Goal: Task Accomplishment & Management: Use online tool/utility

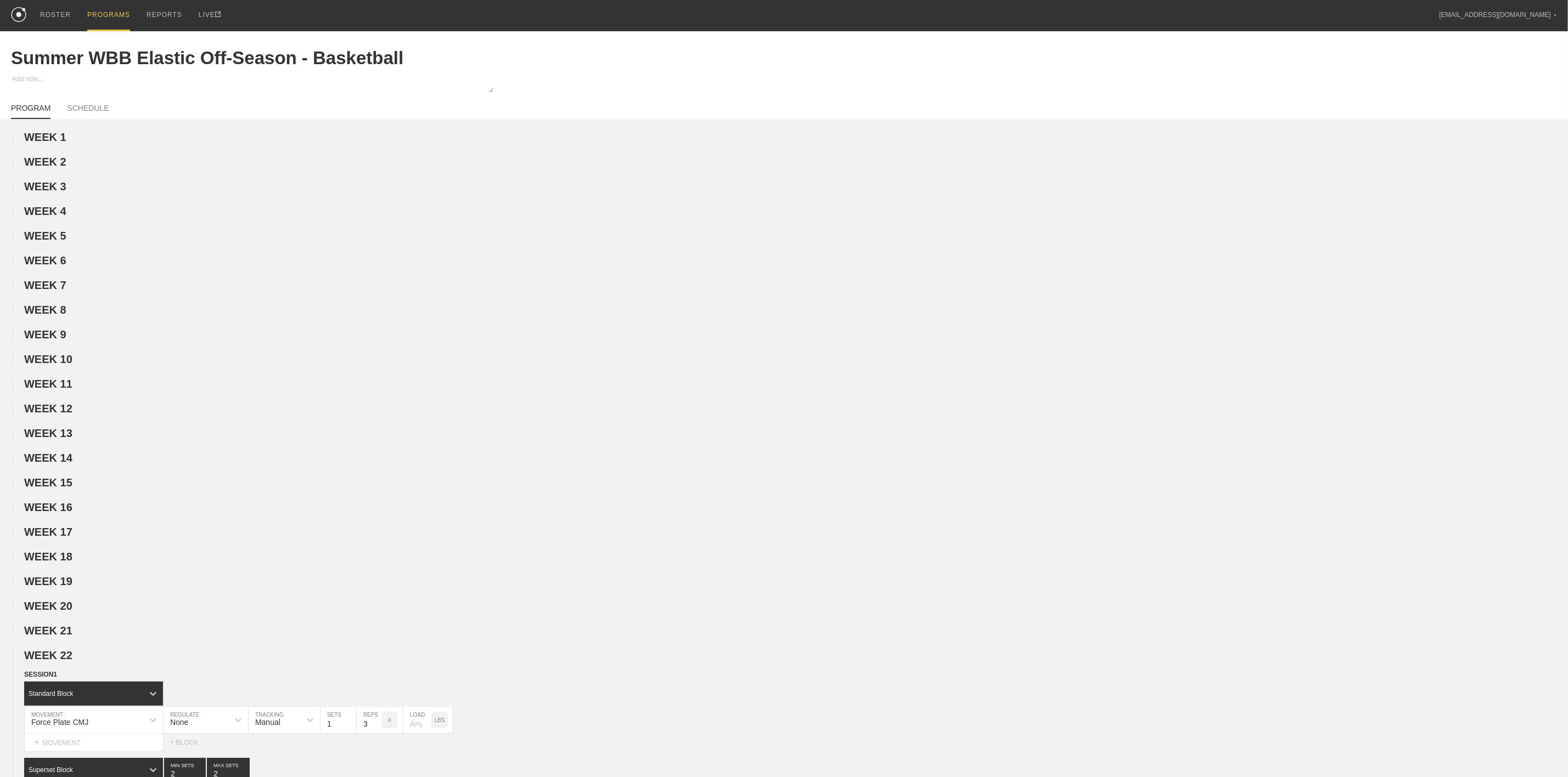
click at [114, 18] on div "PROGRAMS" at bounding box center [109, 16] width 43 height 31
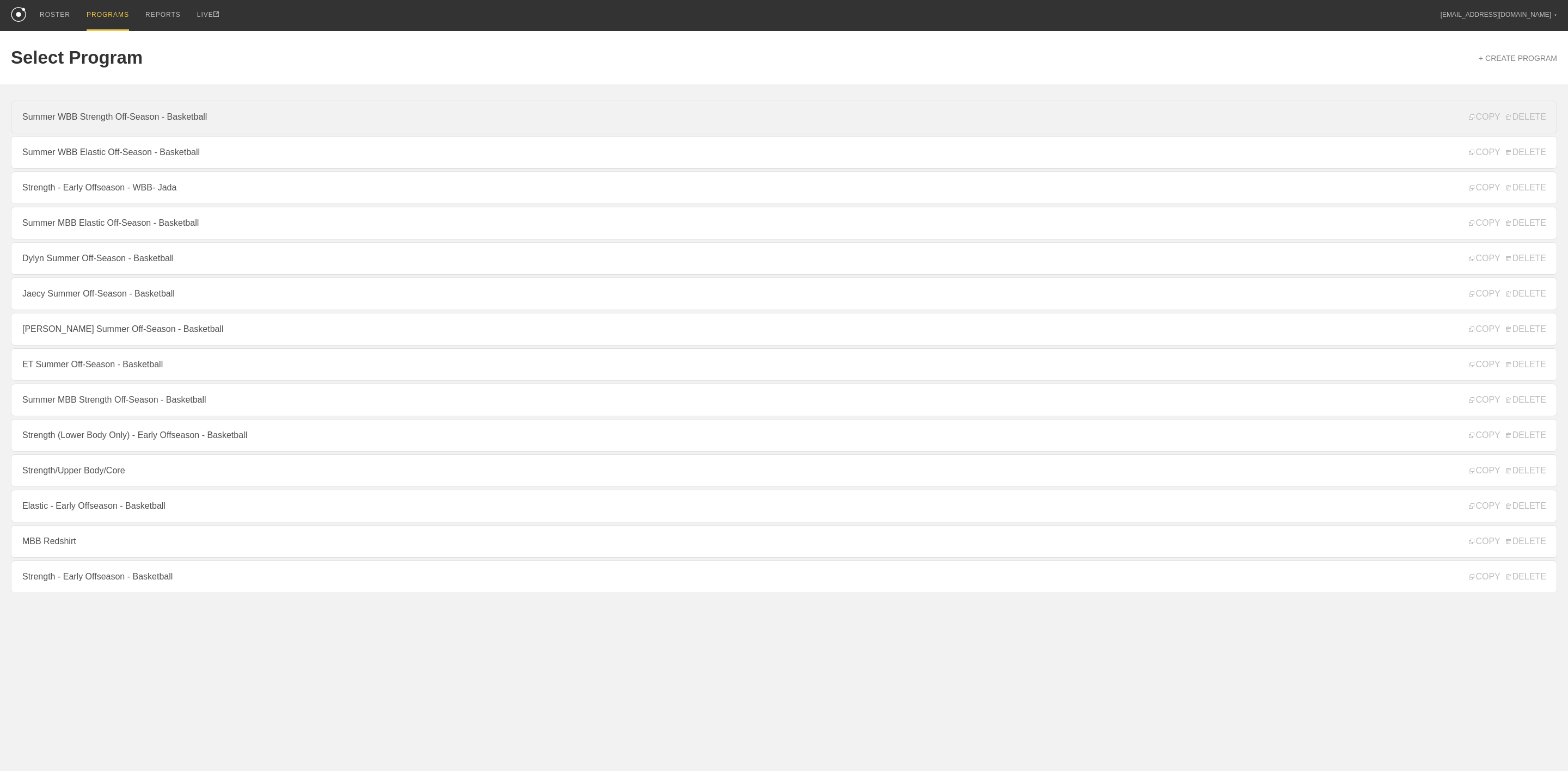
click at [113, 122] on link "Summer WBB Strength Off-Season - Basketball" at bounding box center [784, 117] width 1546 height 33
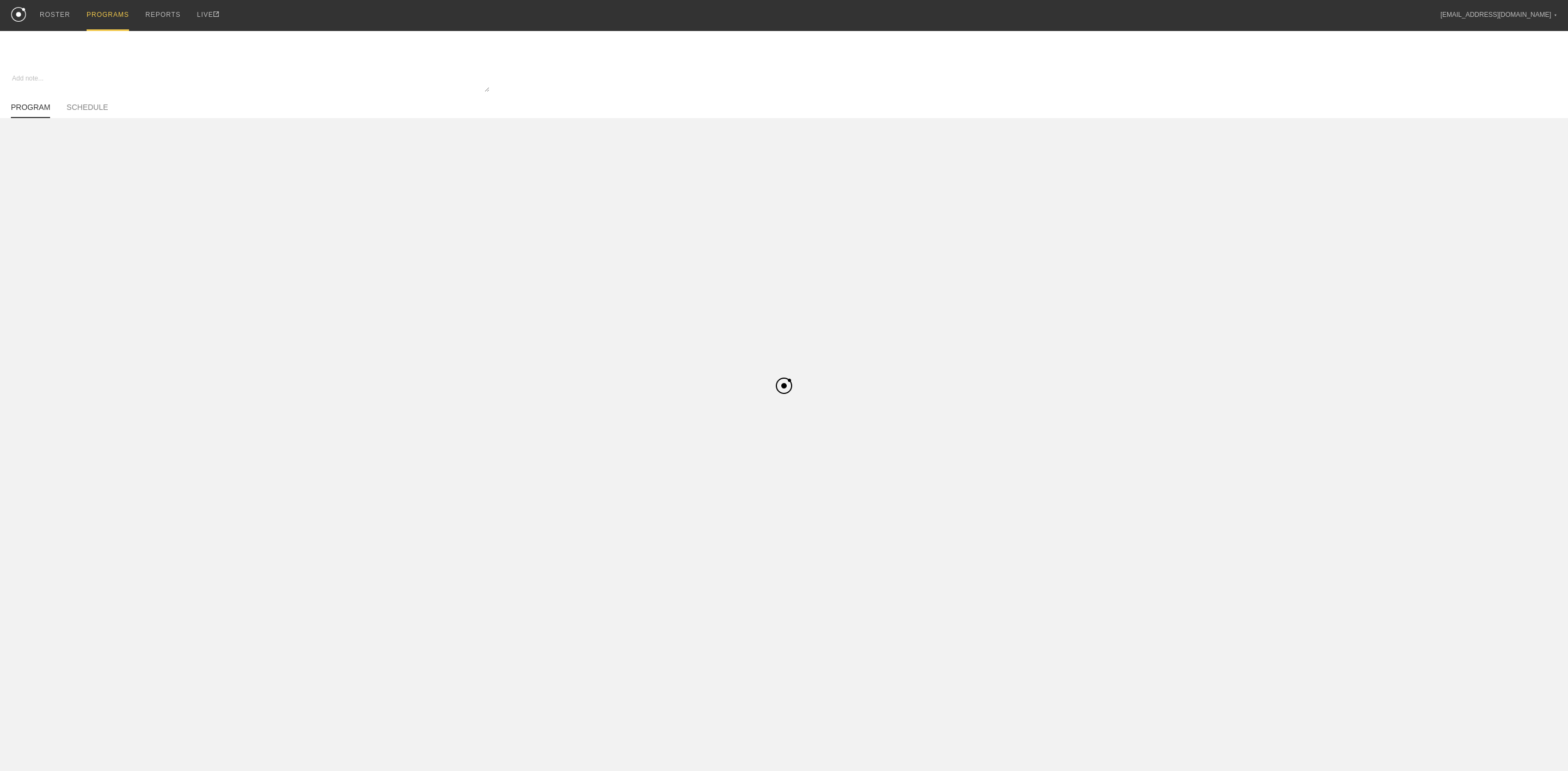
type textarea "x"
type input "Summer WBB Strength Off-Season - Basketball"
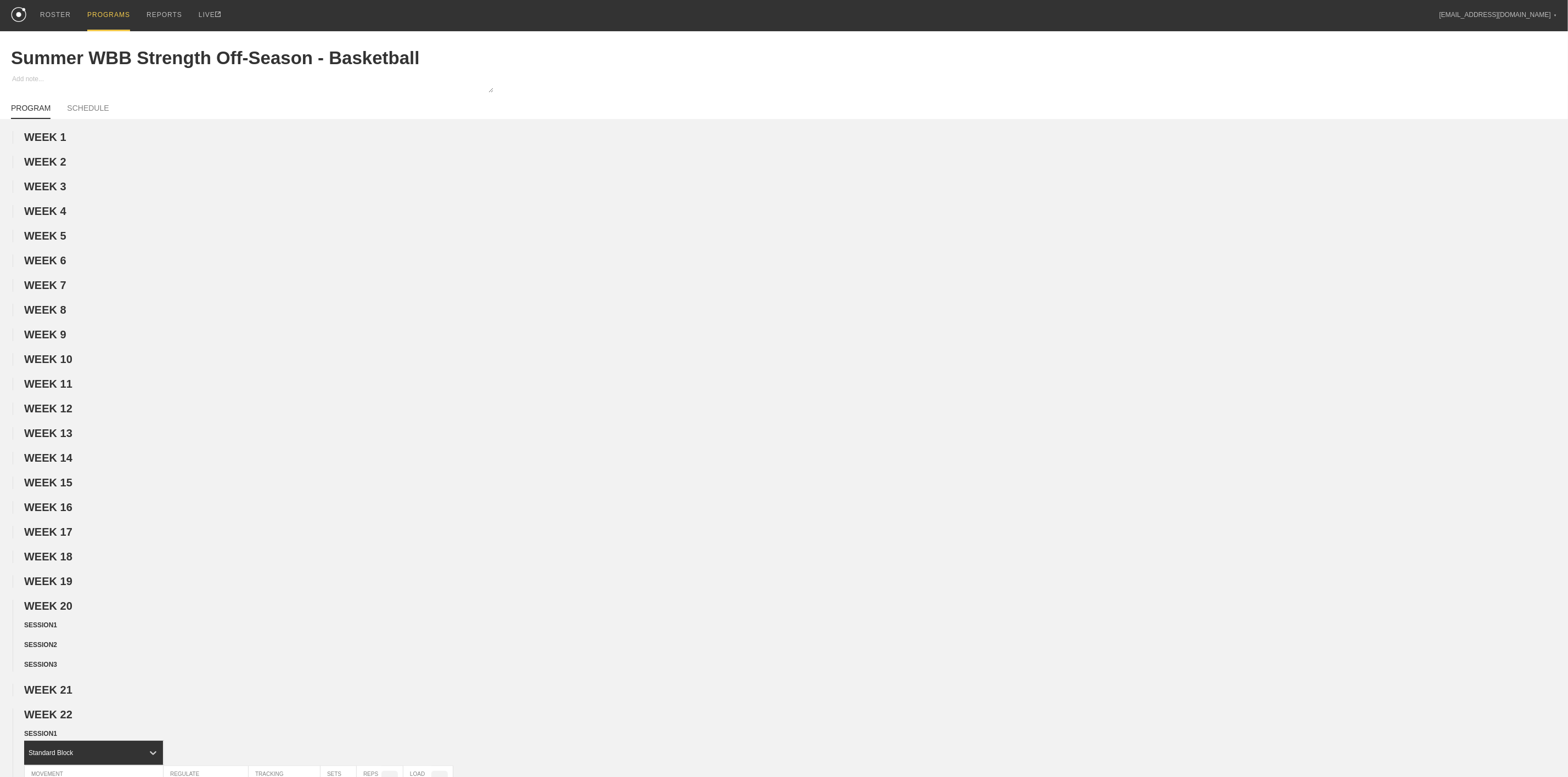
click at [93, 7] on div "PROGRAMS" at bounding box center [109, 16] width 43 height 31
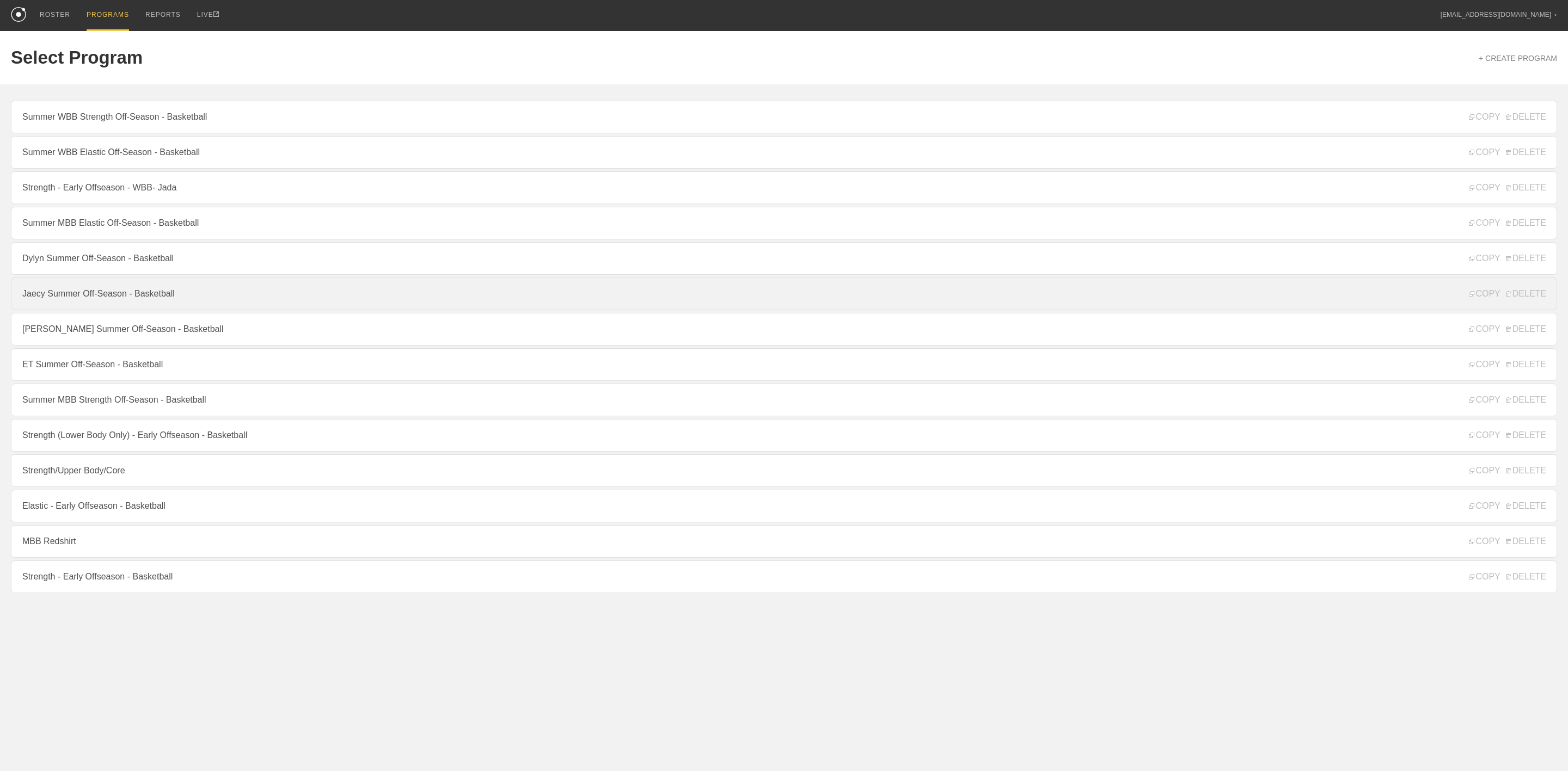
click at [123, 310] on link "Jaecy Summer Off-Season - Basketball" at bounding box center [784, 294] width 1546 height 33
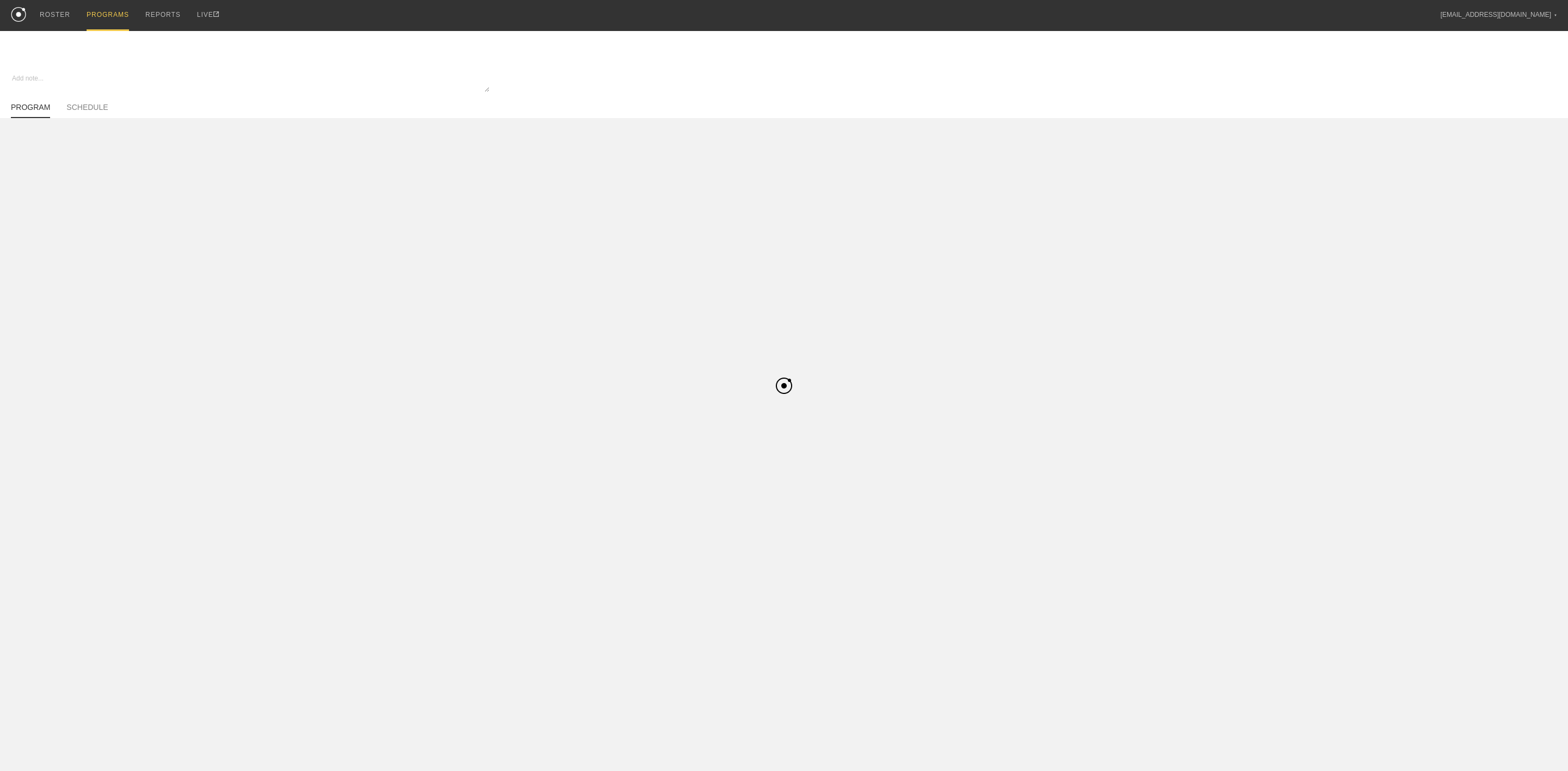
type textarea "x"
type input "Jaecy Summer Off-Season - Basketball"
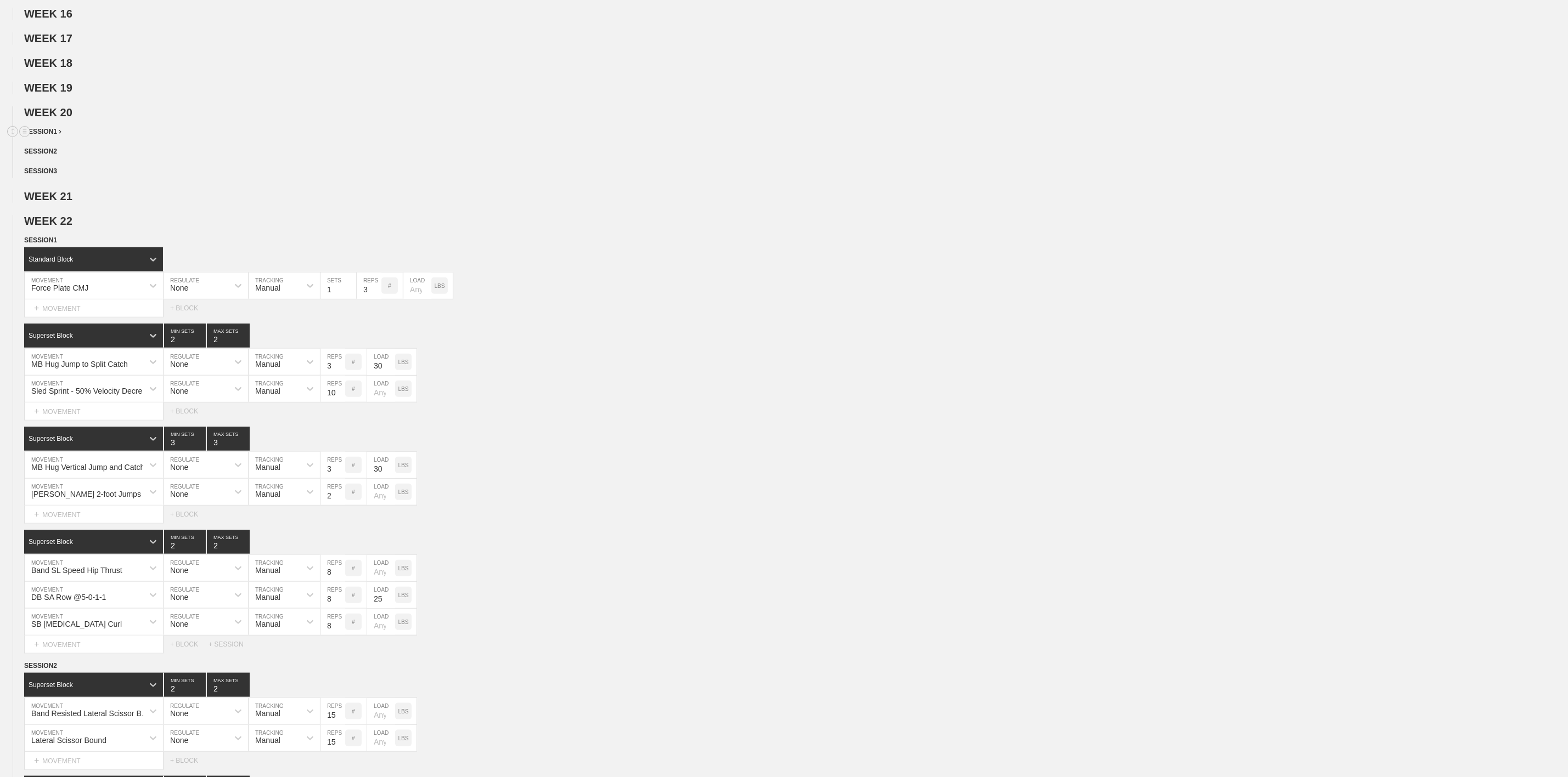
scroll to position [576, 0]
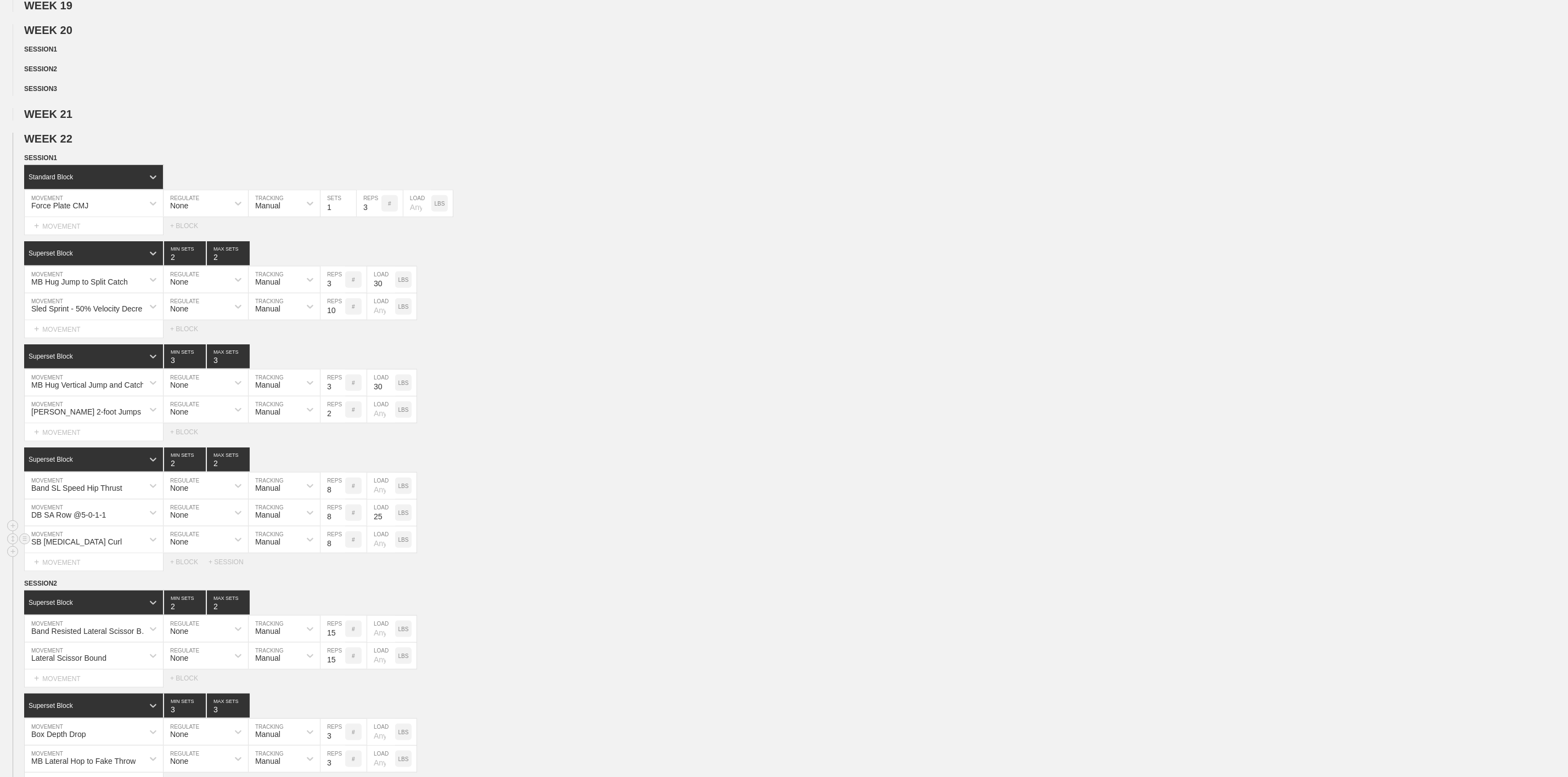
click at [60, 546] on div "SB [MEDICAL_DATA] Curl" at bounding box center [76, 542] width 90 height 9
type input "KB Bottoms Up Overhead Press @3-0-3-0"
click at [27, 588] on div "Create "KB Bottoms Up Overhead Press @3-0-3-0"" at bounding box center [94, 573] width 138 height 28
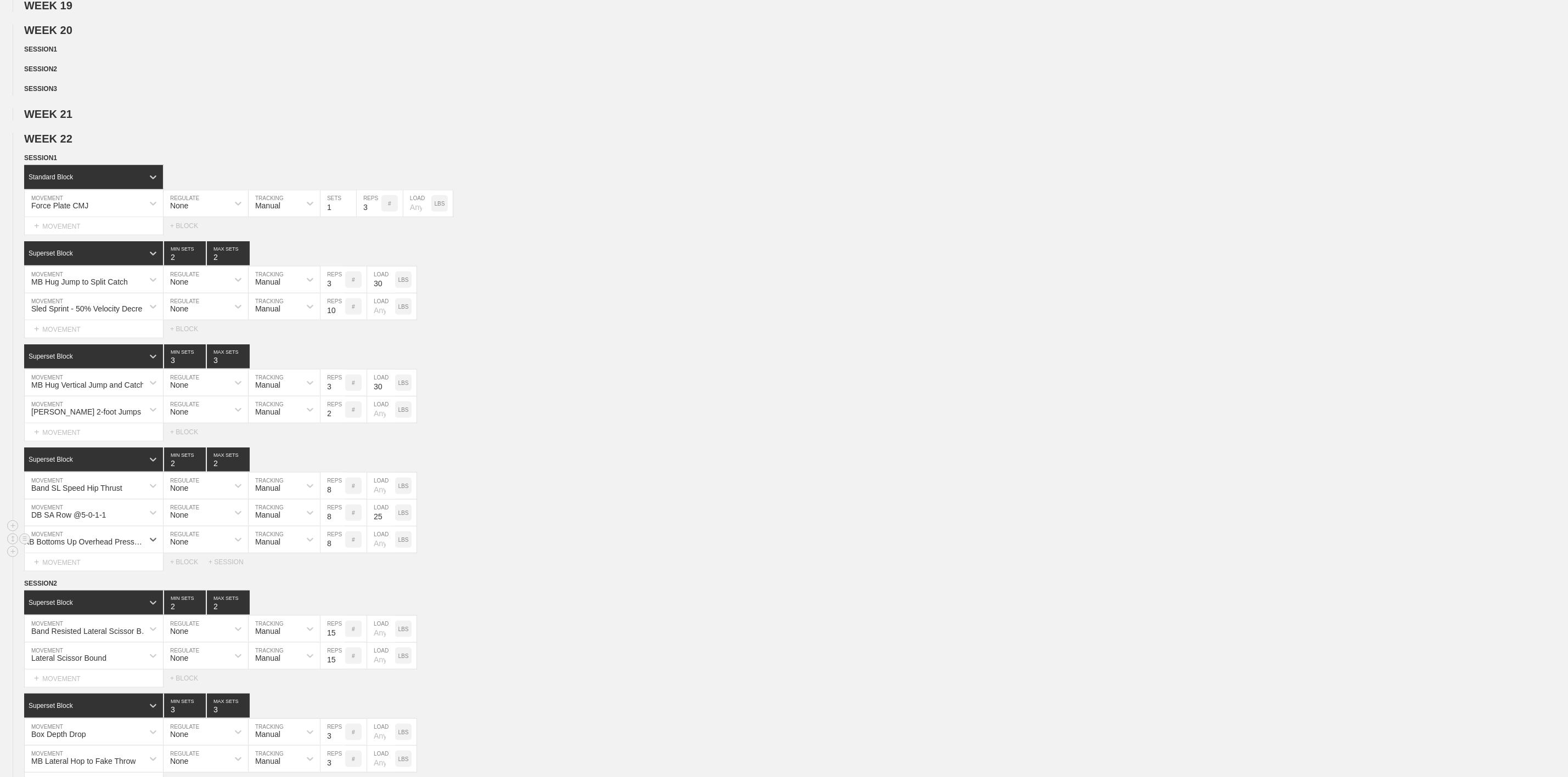
click at [329, 553] on input "8" at bounding box center [333, 540] width 25 height 27
click at [601, 491] on div "Band SL Speed Hip Thrust MOVEMENT None REGULATE Manual TRACKING 8 REPS # LOAD L…" at bounding box center [784, 486] width 1568 height 27
click at [585, 471] on div "Superset Block 2 MIN SETS 2 MAX SETS" at bounding box center [796, 459] width 1543 height 24
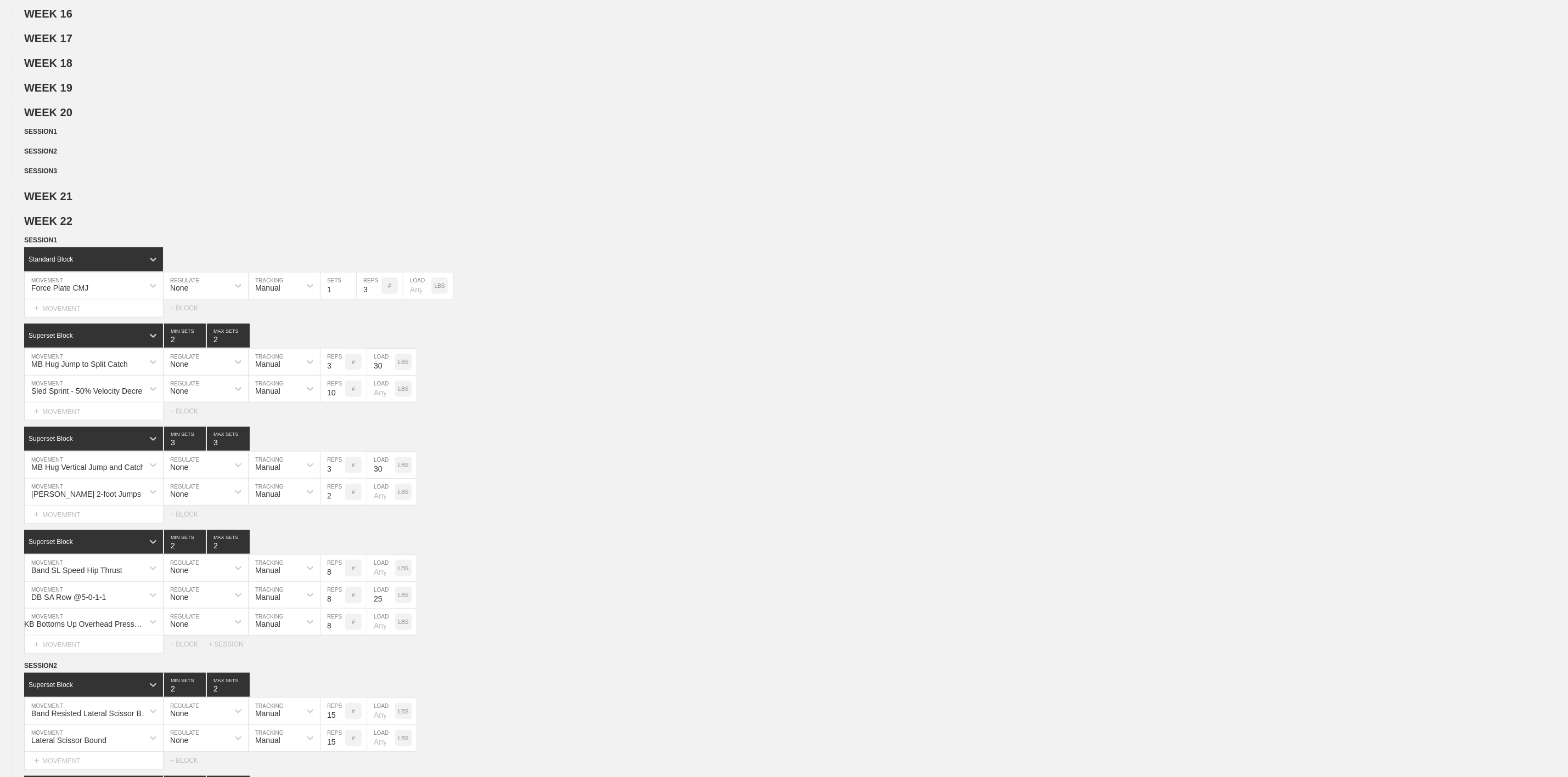
scroll to position [0, 0]
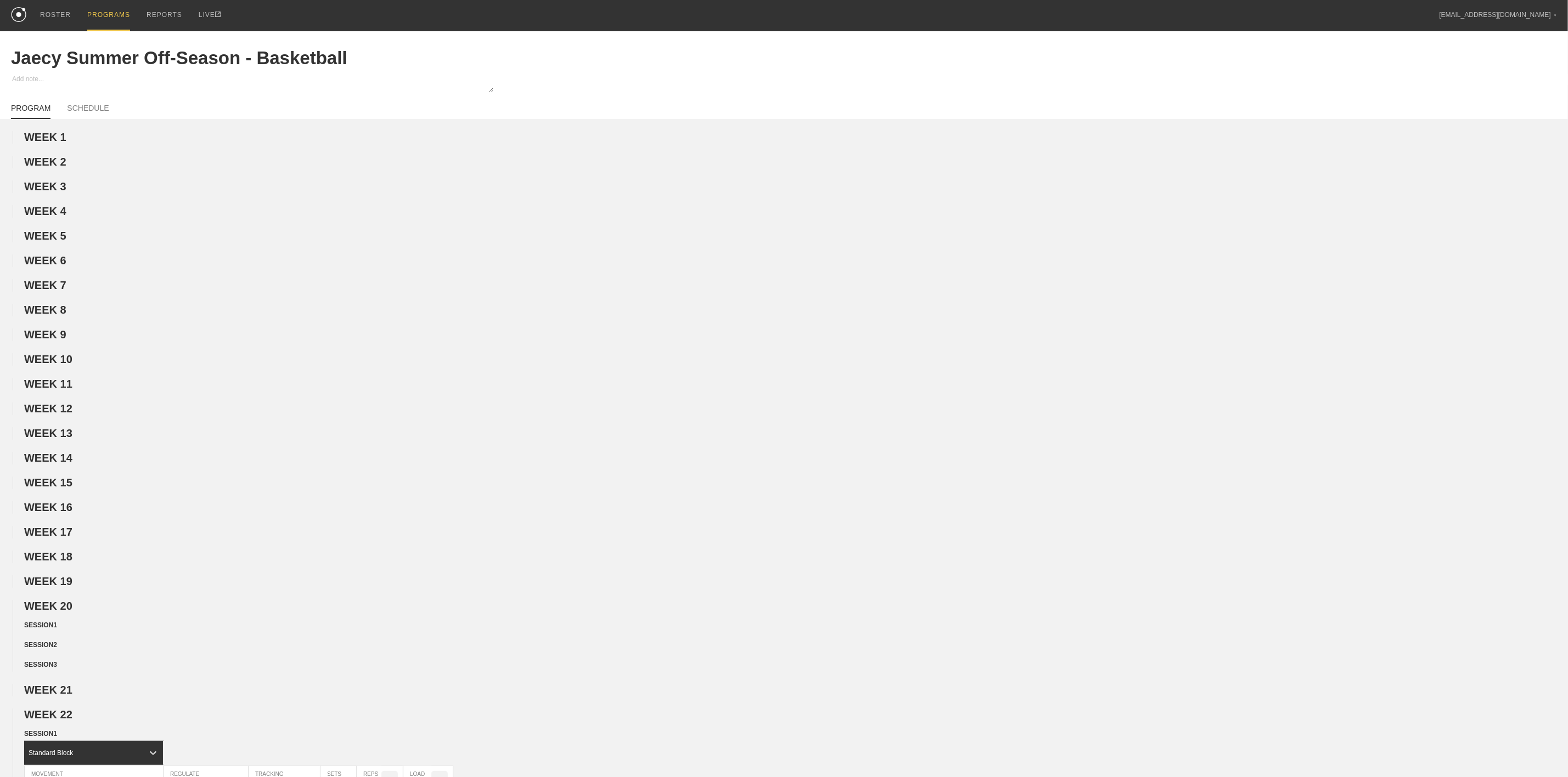
click at [100, 13] on div "PROGRAMS" at bounding box center [109, 16] width 43 height 31
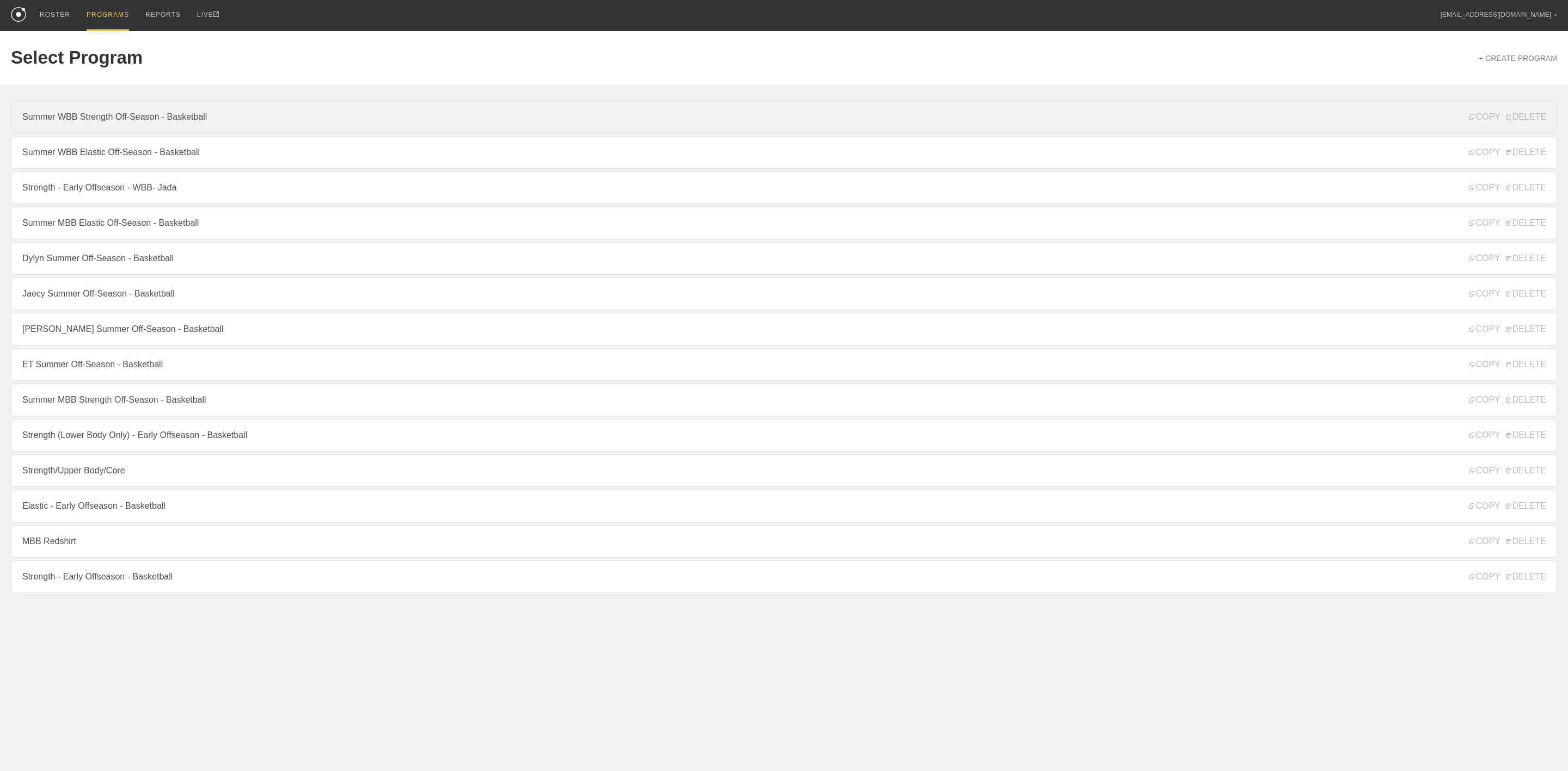
click at [97, 120] on link "Summer WBB Strength Off-Season - Basketball" at bounding box center [784, 117] width 1546 height 33
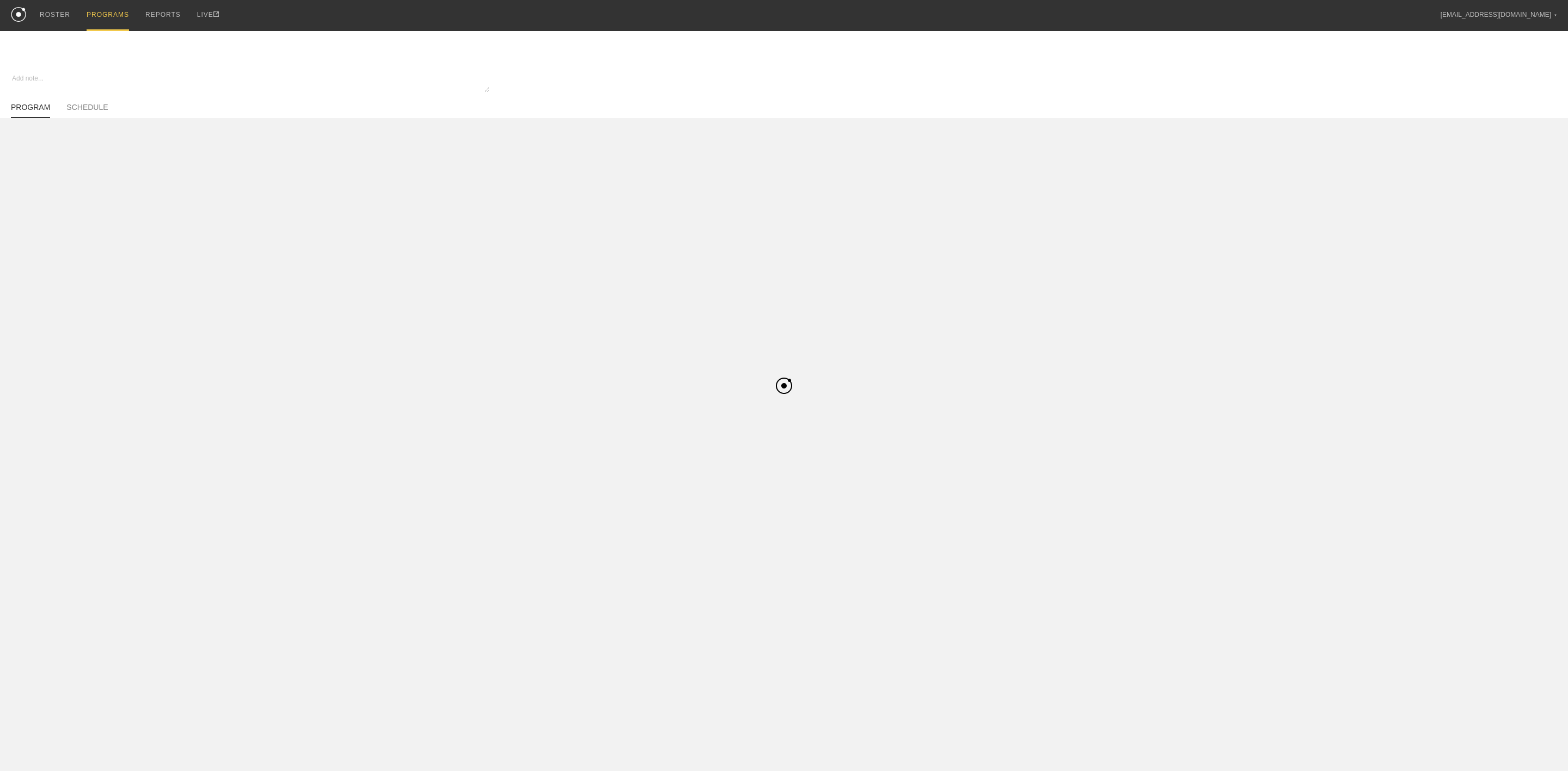
type textarea "x"
type input "Summer WBB Strength Off-Season - Basketball"
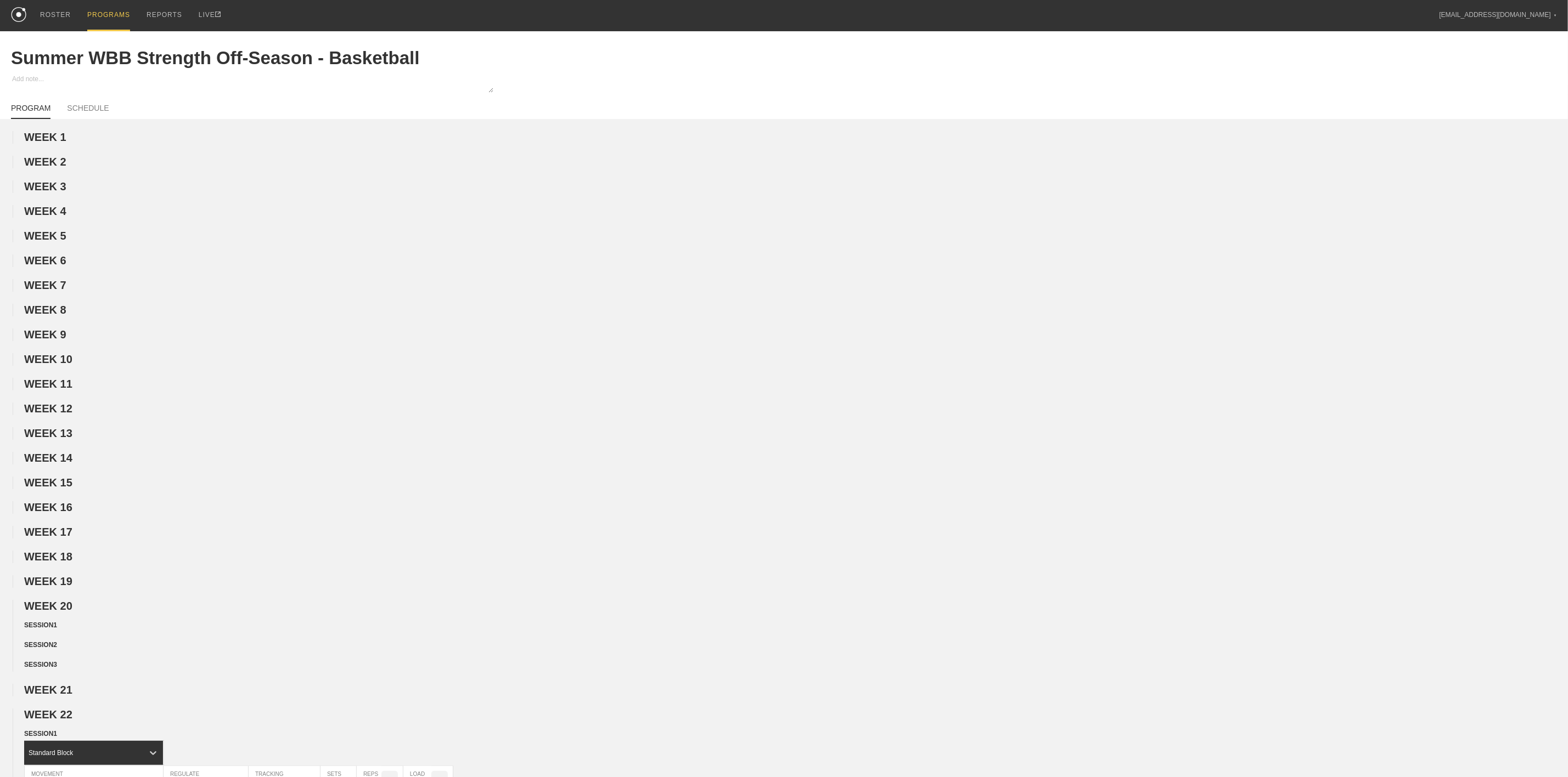
click at [97, 7] on div "PROGRAMS" at bounding box center [109, 16] width 43 height 31
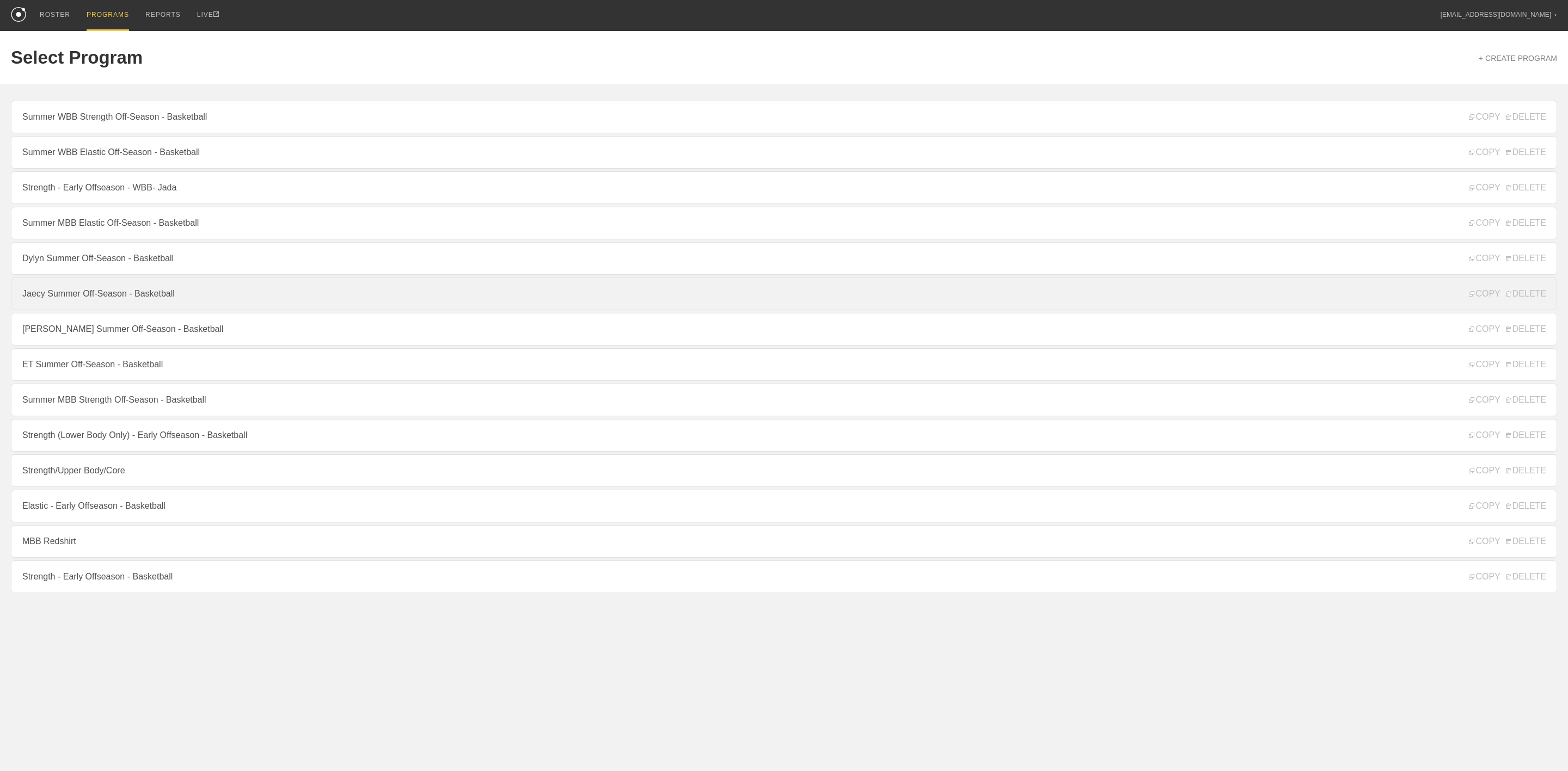
click at [97, 302] on link "Jaecy Summer Off-Season - Basketball" at bounding box center [784, 294] width 1546 height 33
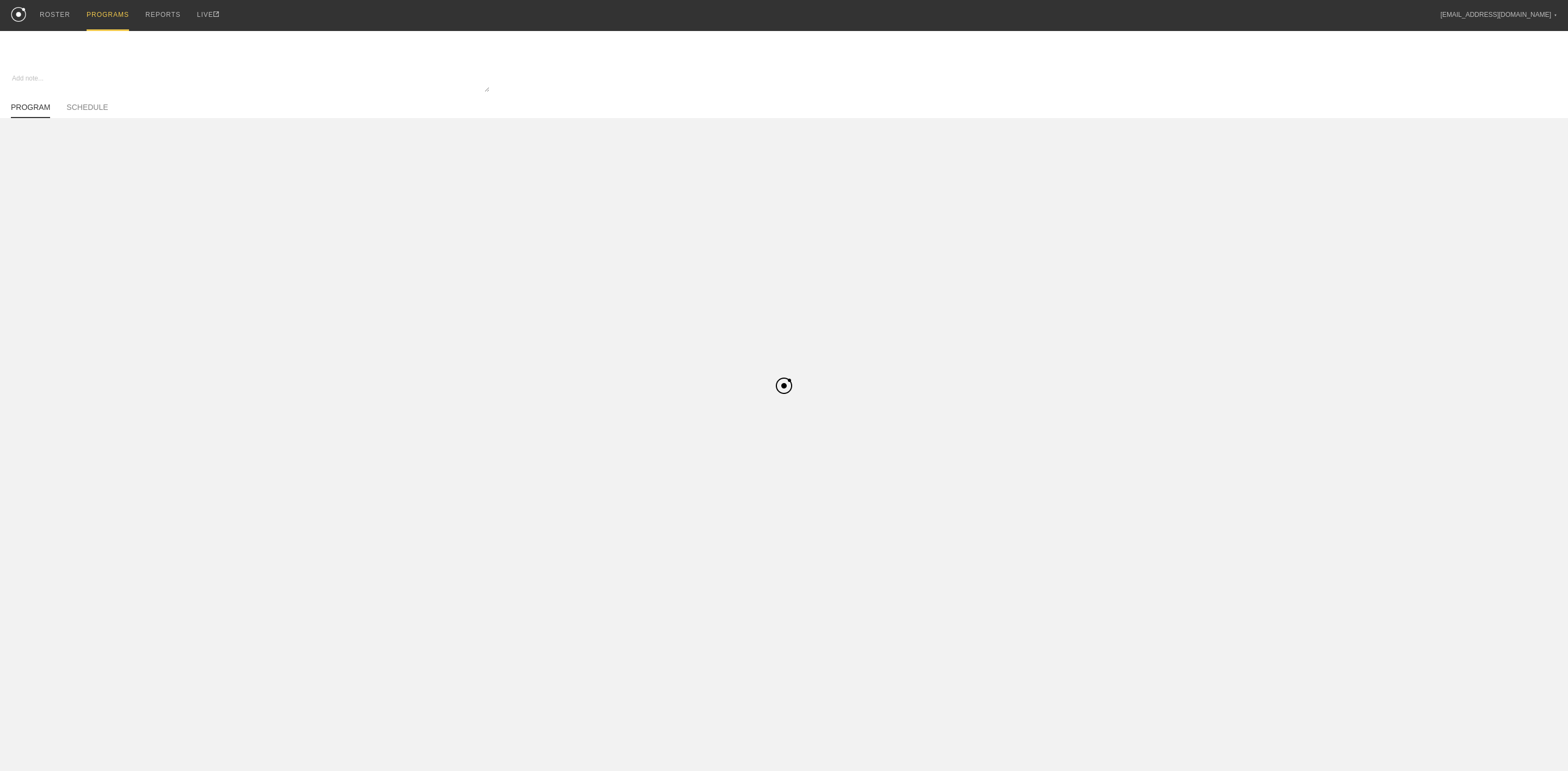
type textarea "x"
type input "Jaecy Summer Off-Season - Basketball"
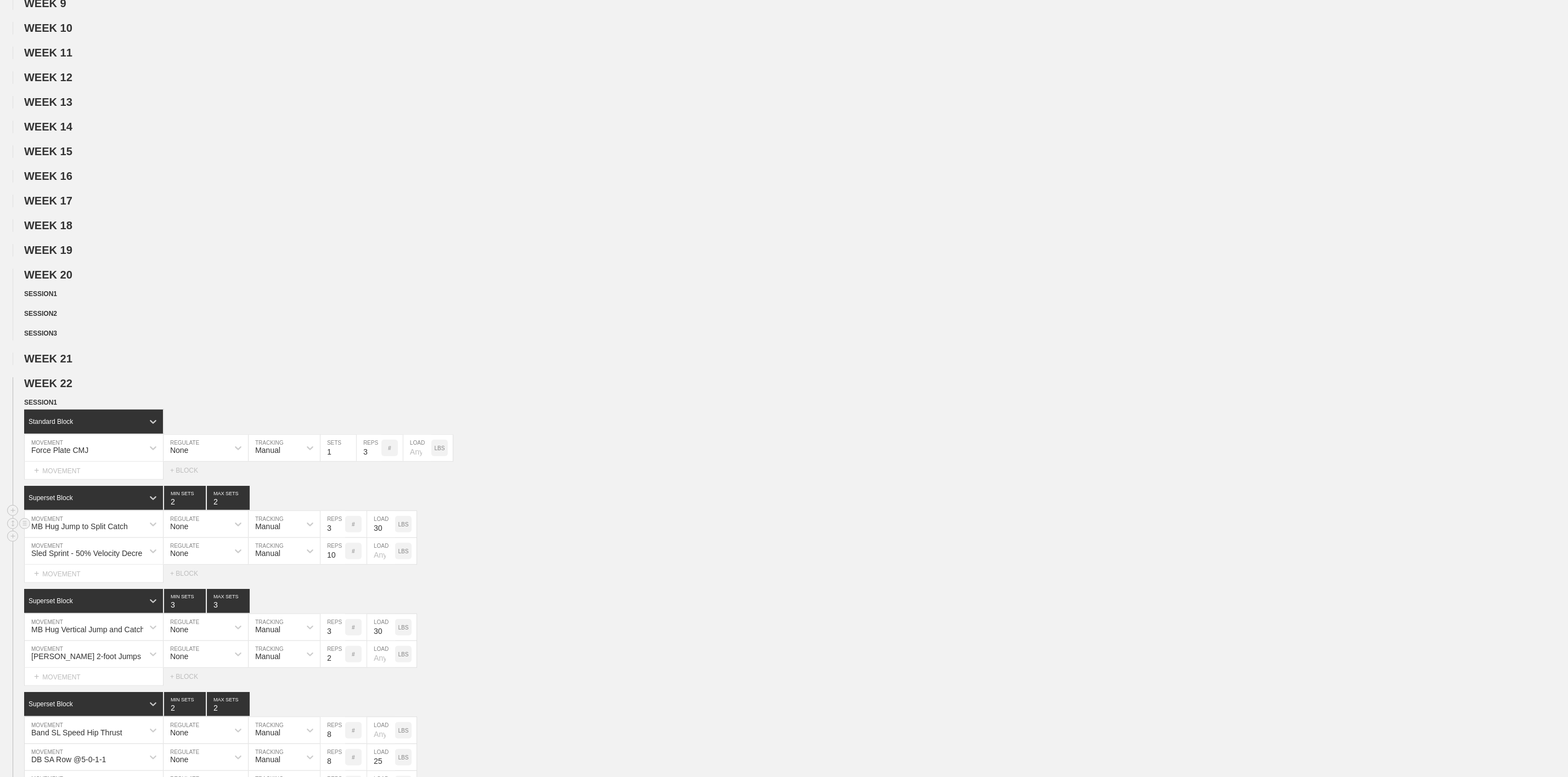
scroll to position [576, 0]
